Goal: Check status: Check status

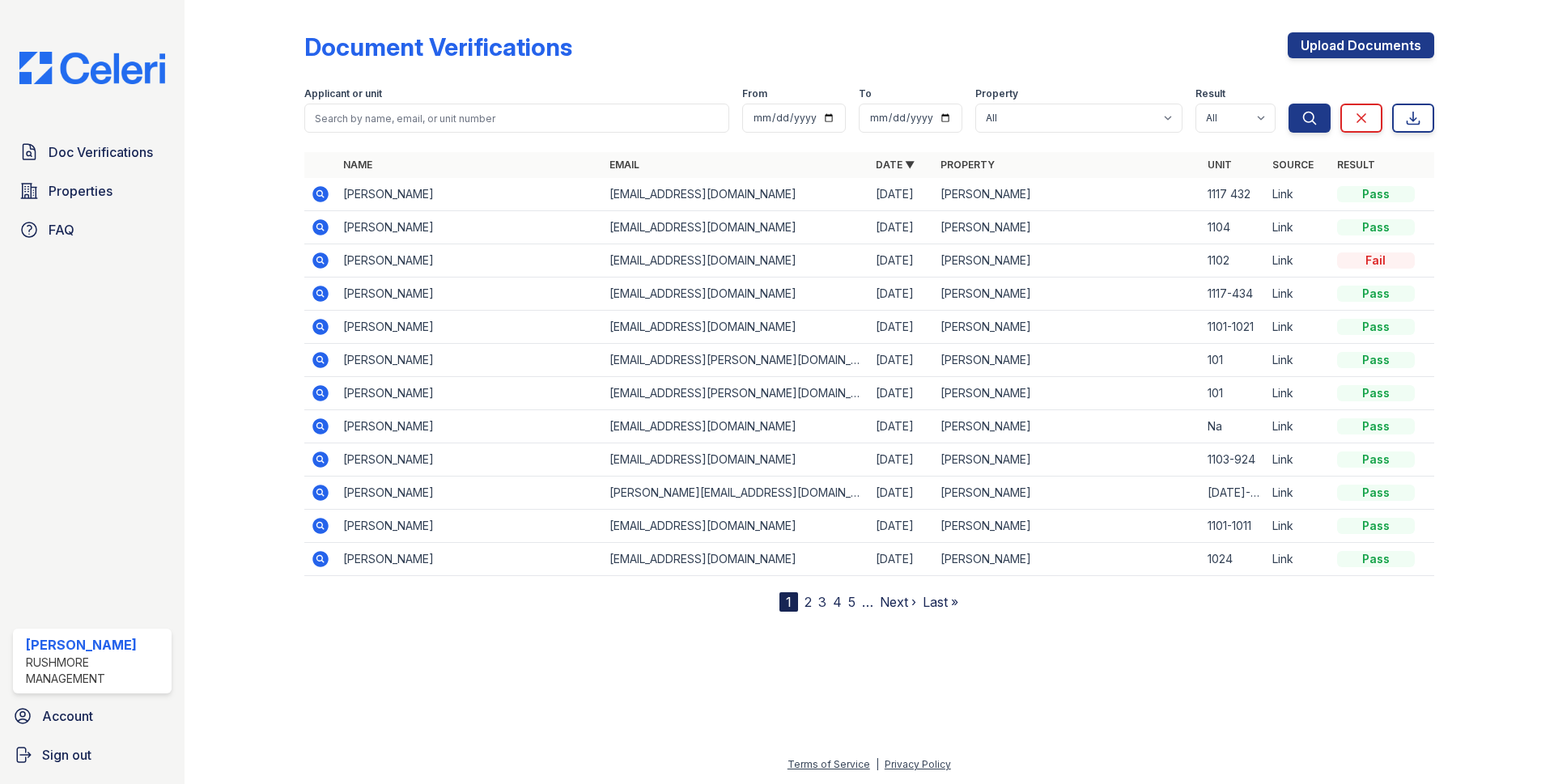
click at [322, 225] on icon at bounding box center [320, 227] width 19 height 19
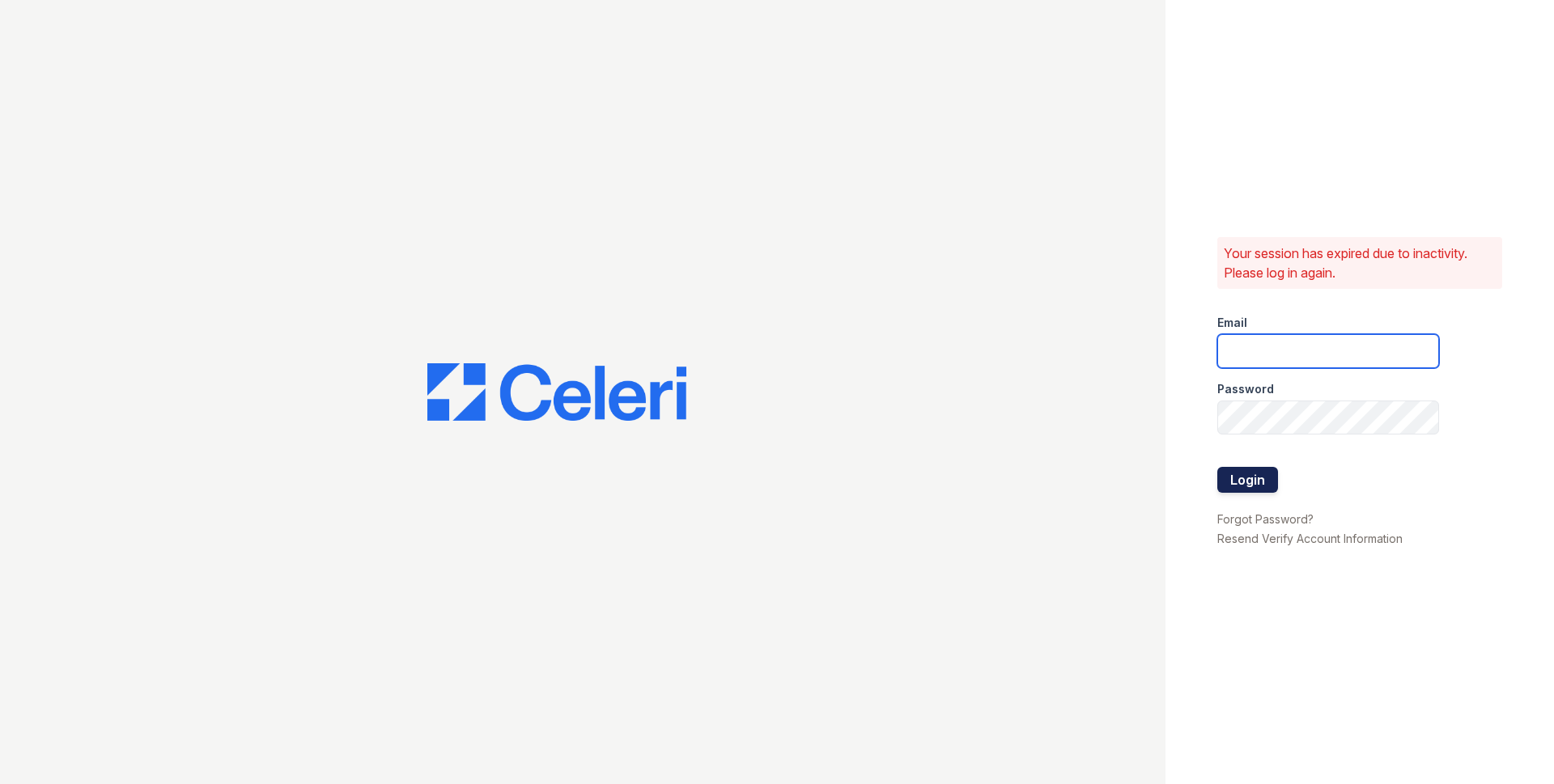
type input "[EMAIL_ADDRESS][DOMAIN_NAME]"
click at [1254, 468] on button "Login" at bounding box center [1248, 480] width 61 height 26
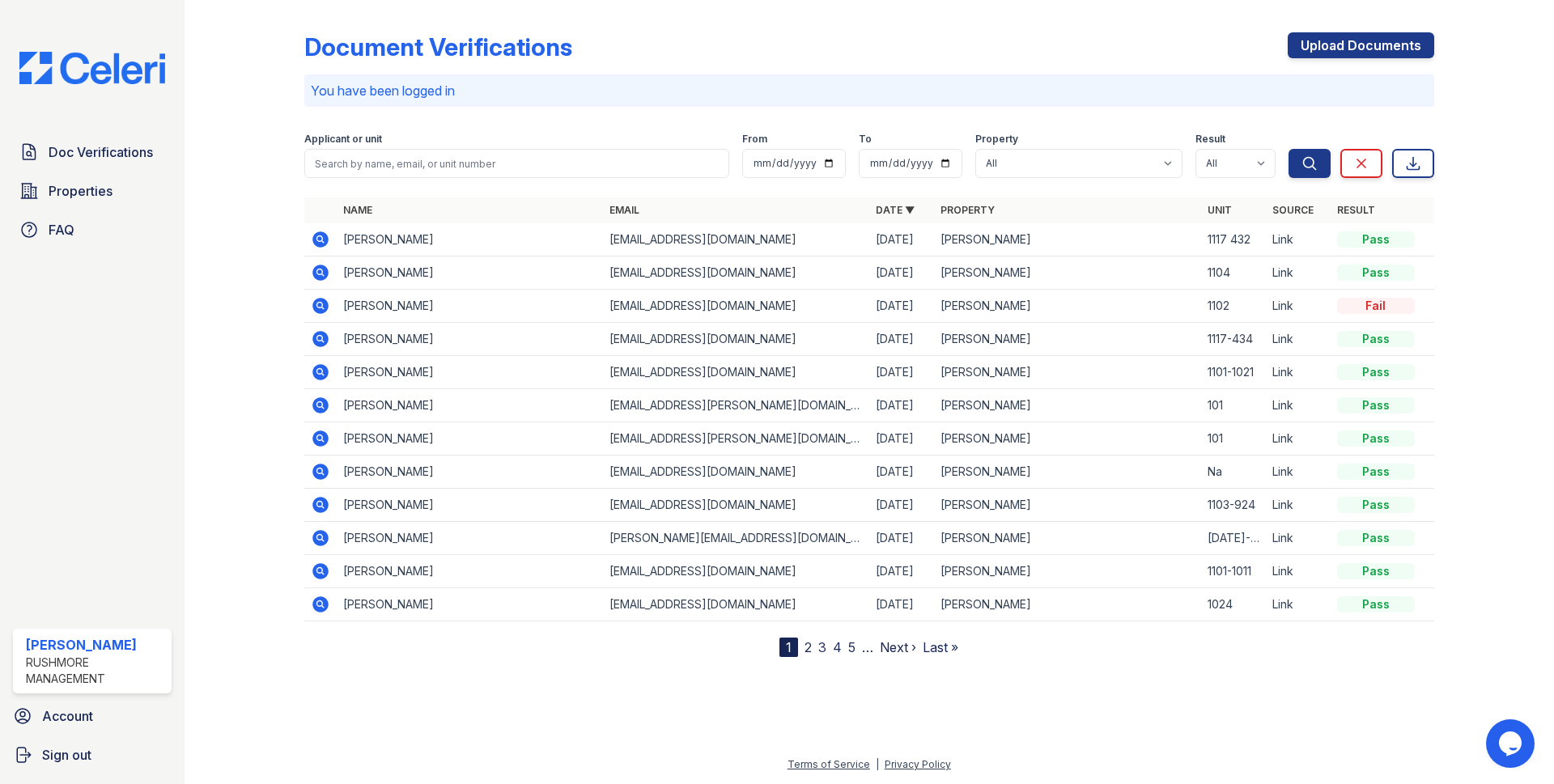
click at [324, 239] on icon at bounding box center [320, 239] width 17 height 17
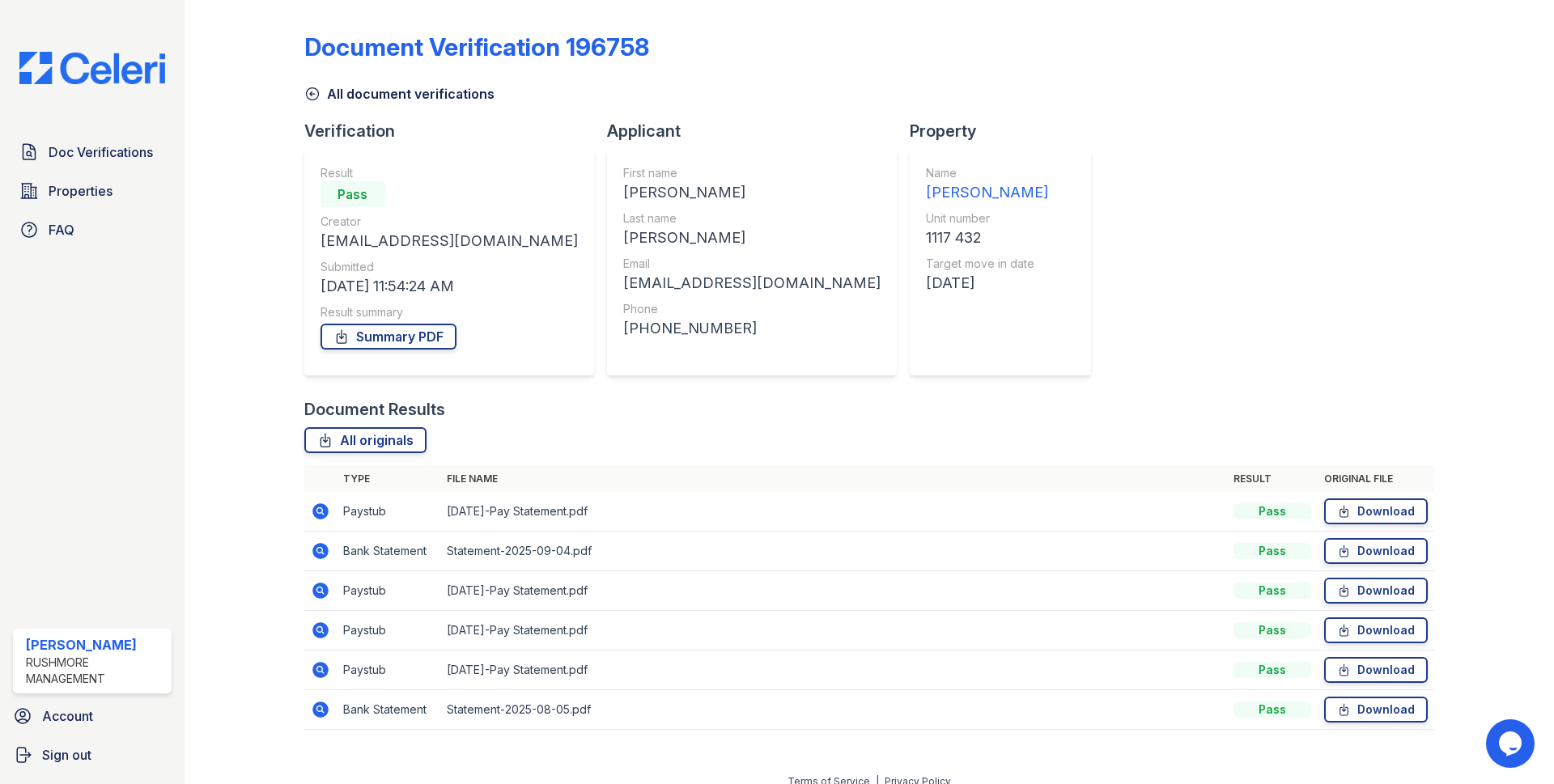
scroll to position [17, 0]
